Goal: Task Accomplishment & Management: Use online tool/utility

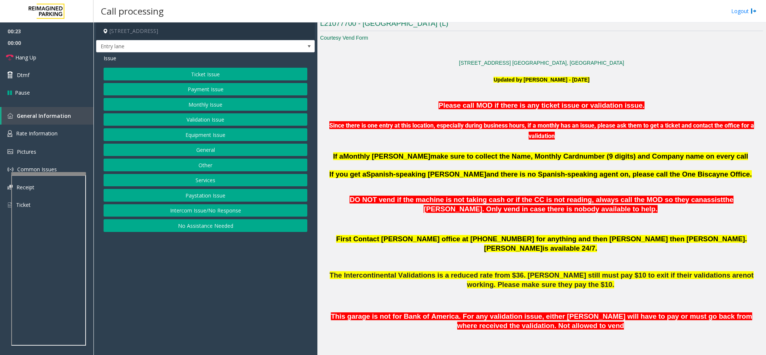
scroll to position [280, 0]
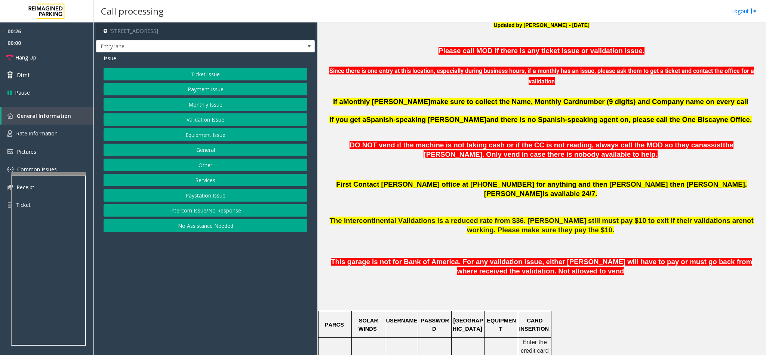
click at [202, 217] on button "Intercom Issue/No Response" at bounding box center [206, 210] width 204 height 13
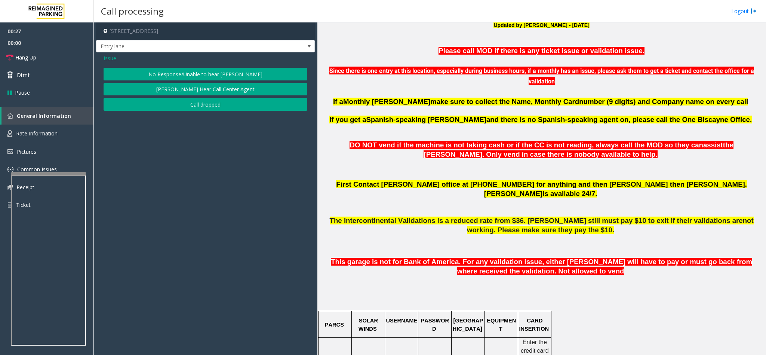
click at [188, 65] on div "Issue No Response/Unable to hear [PERSON_NAME] Cannot Hear Call Center Agent Ca…" at bounding box center [205, 83] width 219 height 62
click at [184, 75] on button "No Response/Unable to hear [PERSON_NAME]" at bounding box center [206, 74] width 204 height 13
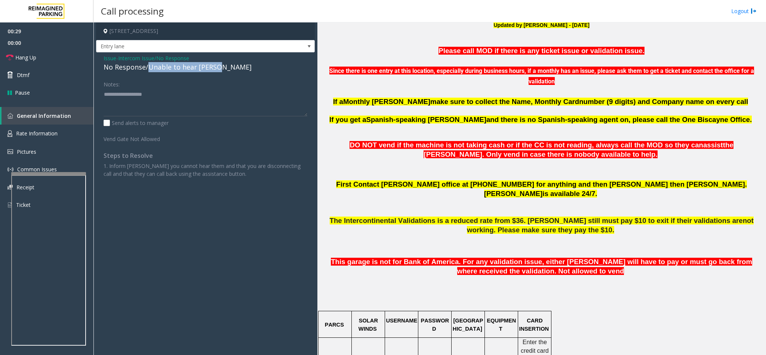
drag, startPoint x: 148, startPoint y: 68, endPoint x: 219, endPoint y: 67, distance: 70.6
click at [219, 67] on div "No Response/Unable to hear [PERSON_NAME]" at bounding box center [206, 67] width 204 height 10
click at [194, 98] on textarea at bounding box center [206, 102] width 204 height 28
type textarea "**********"
click at [40, 59] on link "Hang Up" at bounding box center [46, 58] width 93 height 18
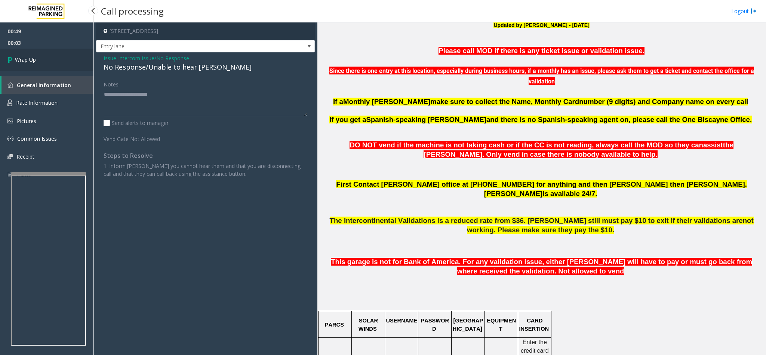
click at [40, 59] on link "Wrap Up" at bounding box center [46, 60] width 93 height 22
